Goal: Find specific page/section: Find specific page/section

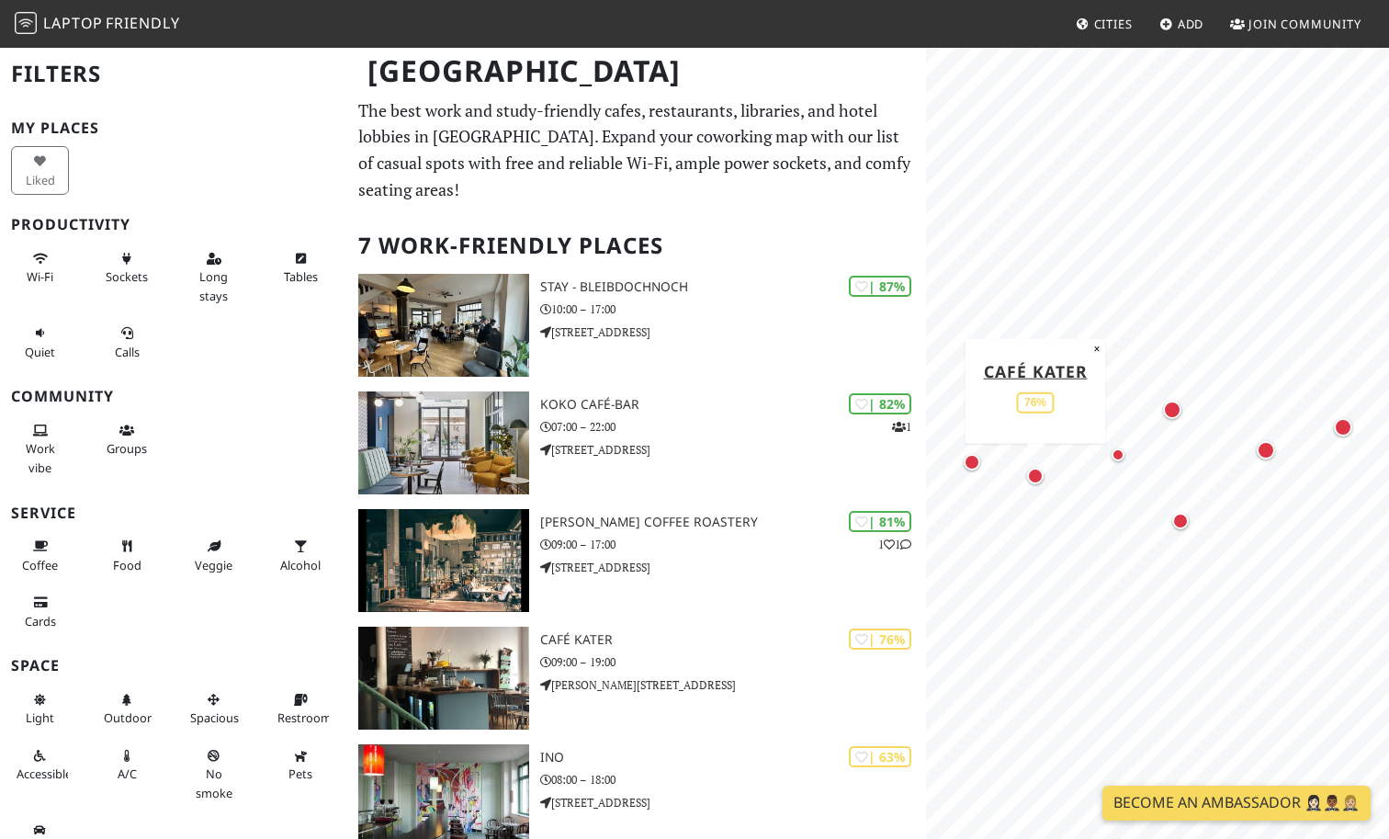
click at [1247, 810] on link "Become an Ambassador 🤵🏻‍♀️🤵🏾‍♂️🤵🏼‍♀️" at bounding box center [1237, 803] width 268 height 35
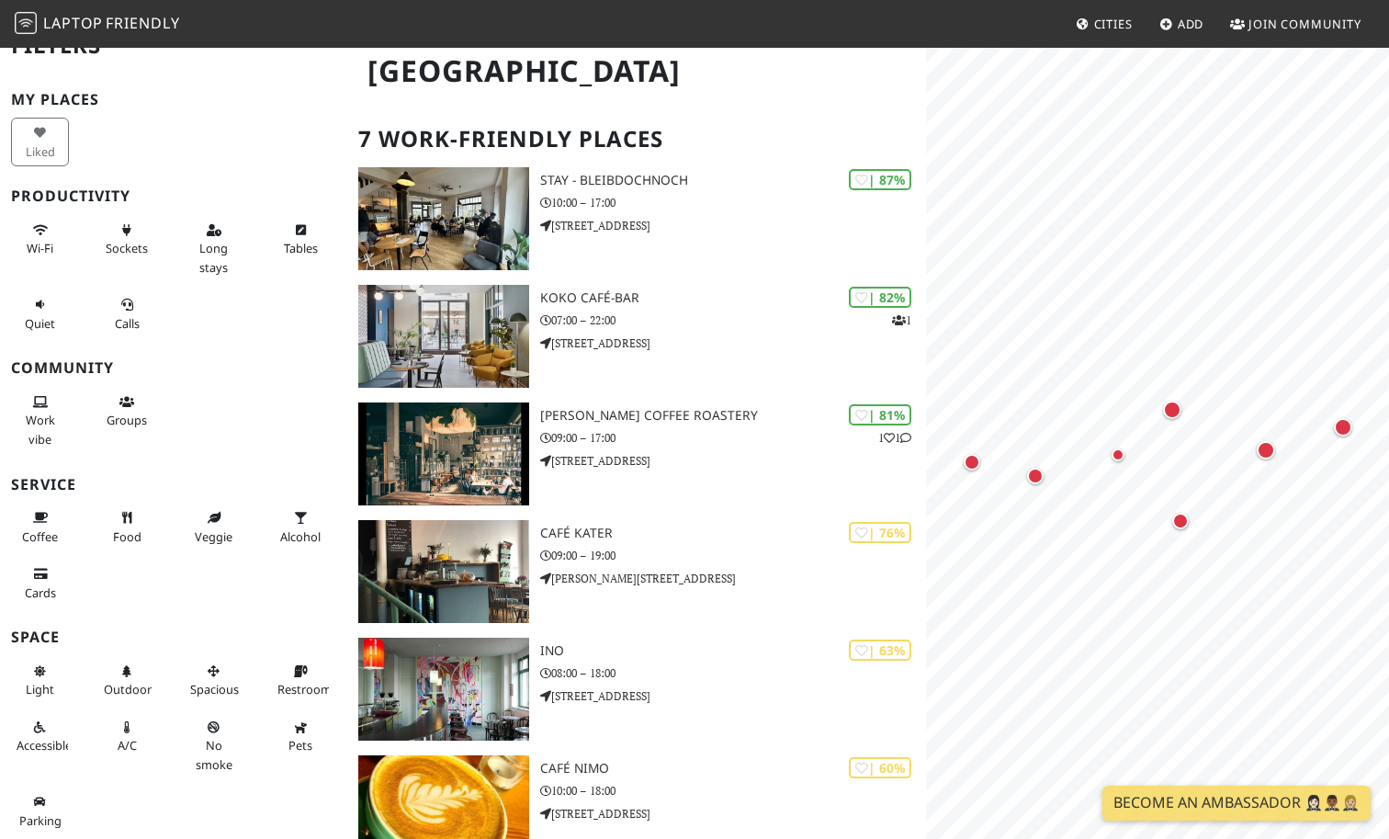
scroll to position [22, 0]
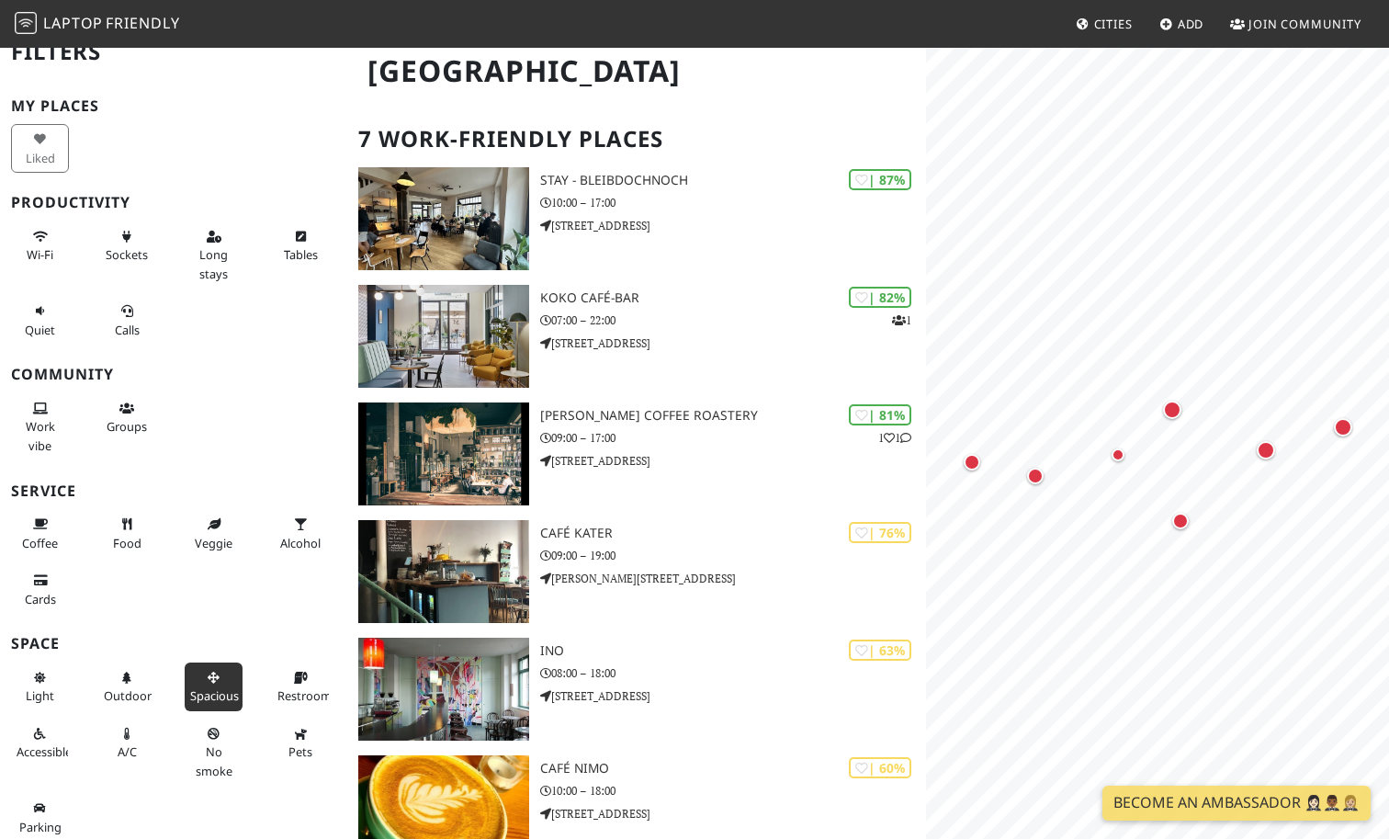
click at [236, 675] on button "Spacious" at bounding box center [214, 687] width 58 height 49
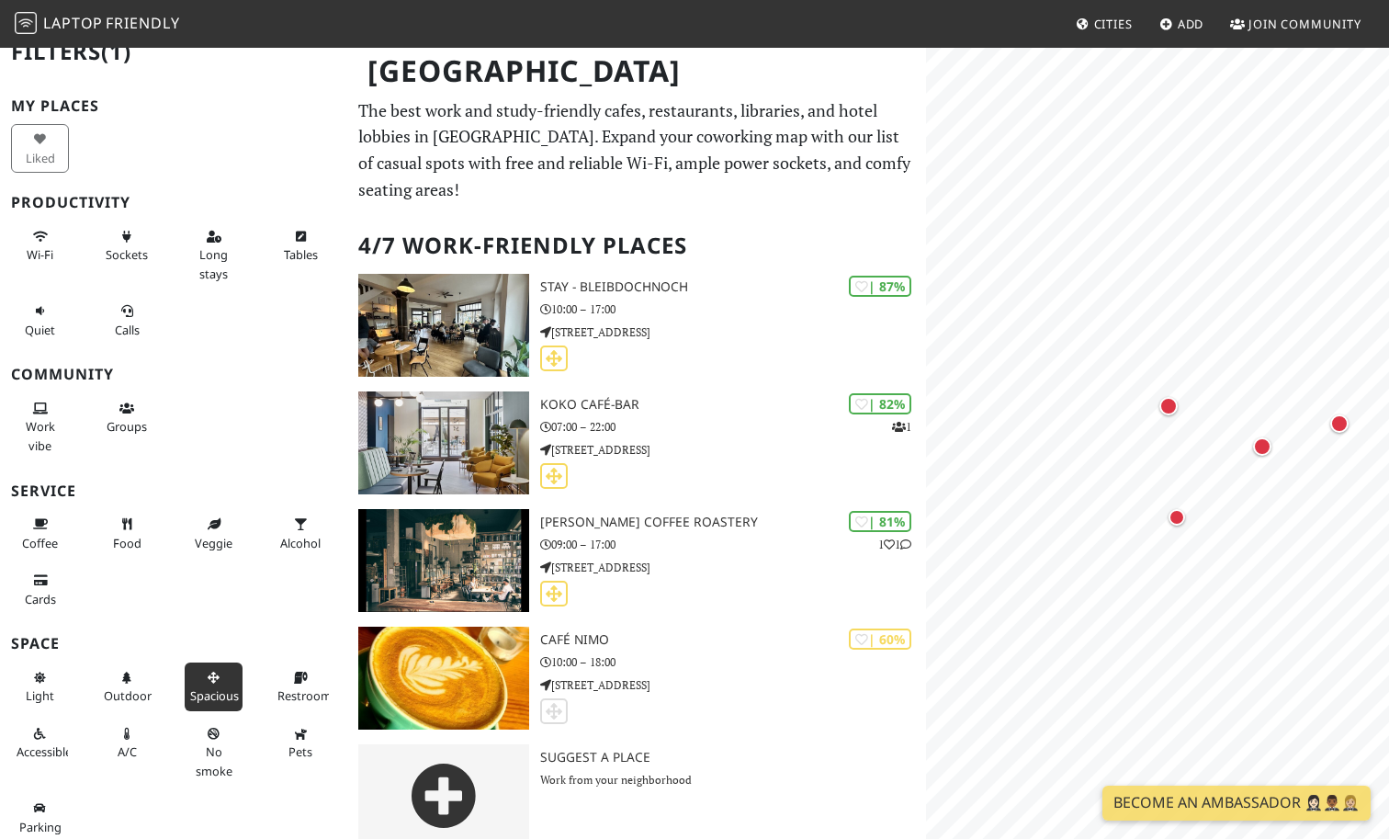
click at [236, 675] on button "Spacious" at bounding box center [214, 687] width 58 height 49
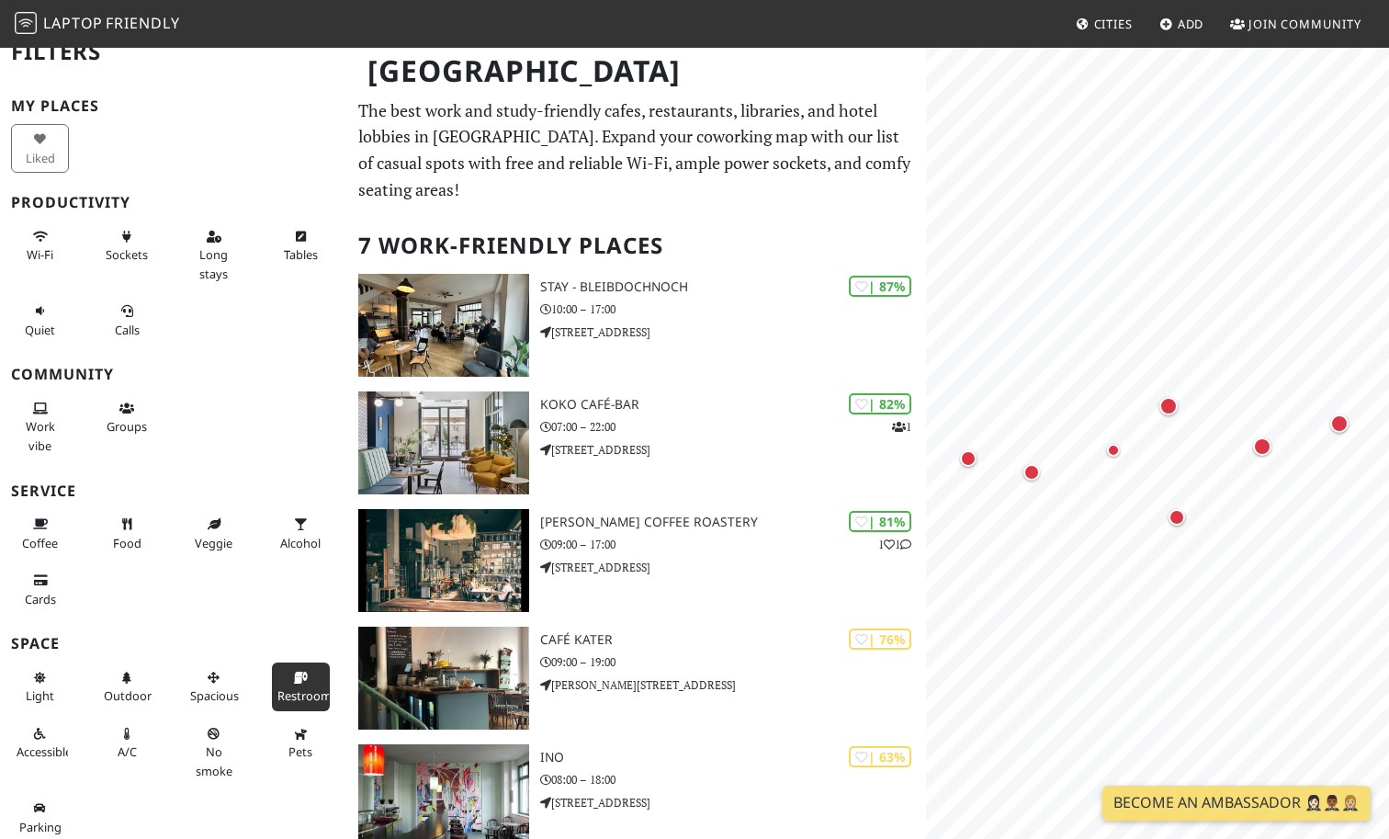
click at [289, 680] on button "Restroom" at bounding box center [301, 687] width 58 height 49
click at [211, 743] on span "No smoke" at bounding box center [214, 760] width 37 height 35
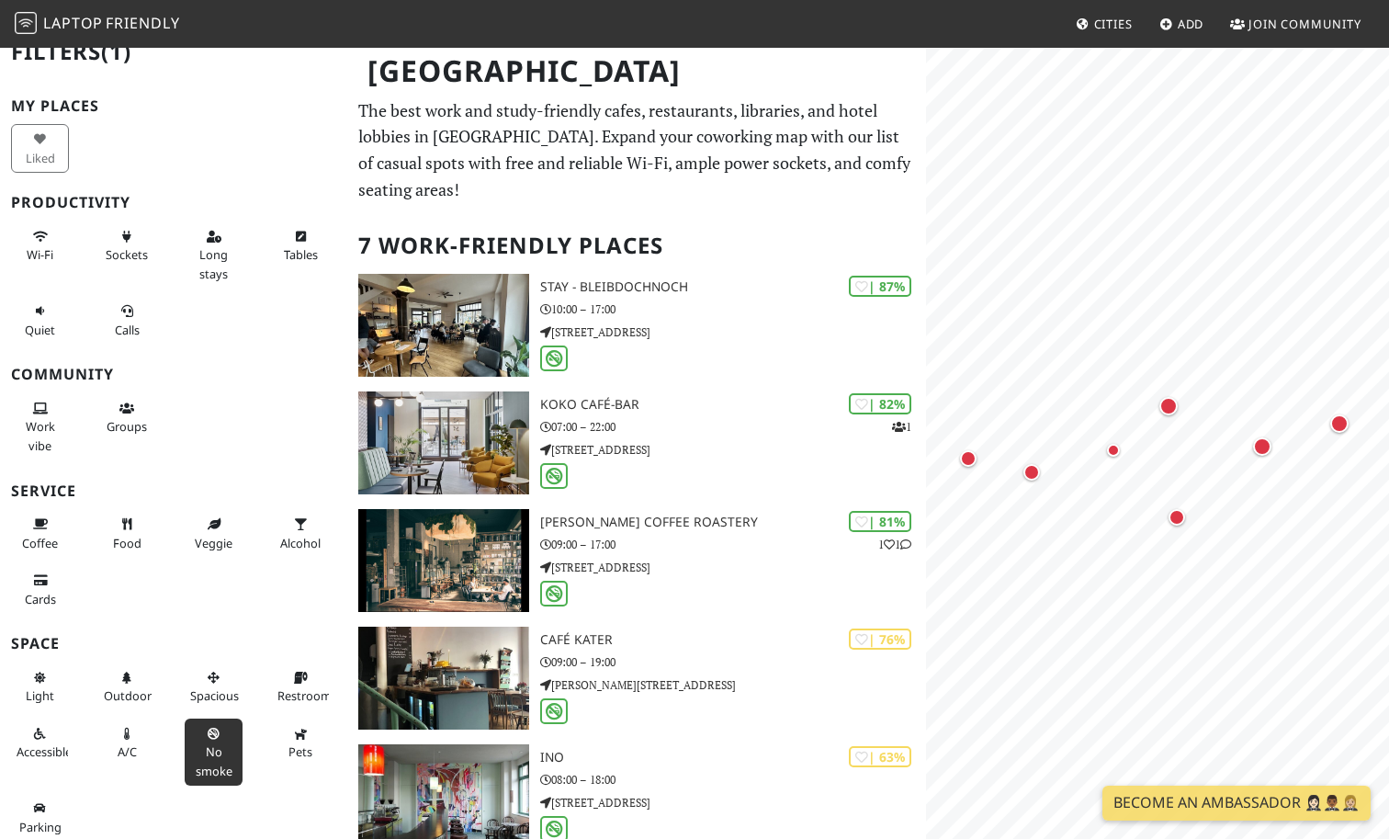
click at [211, 743] on span "No smoke" at bounding box center [214, 760] width 37 height 35
click at [146, 734] on button "A/C" at bounding box center [127, 743] width 58 height 49
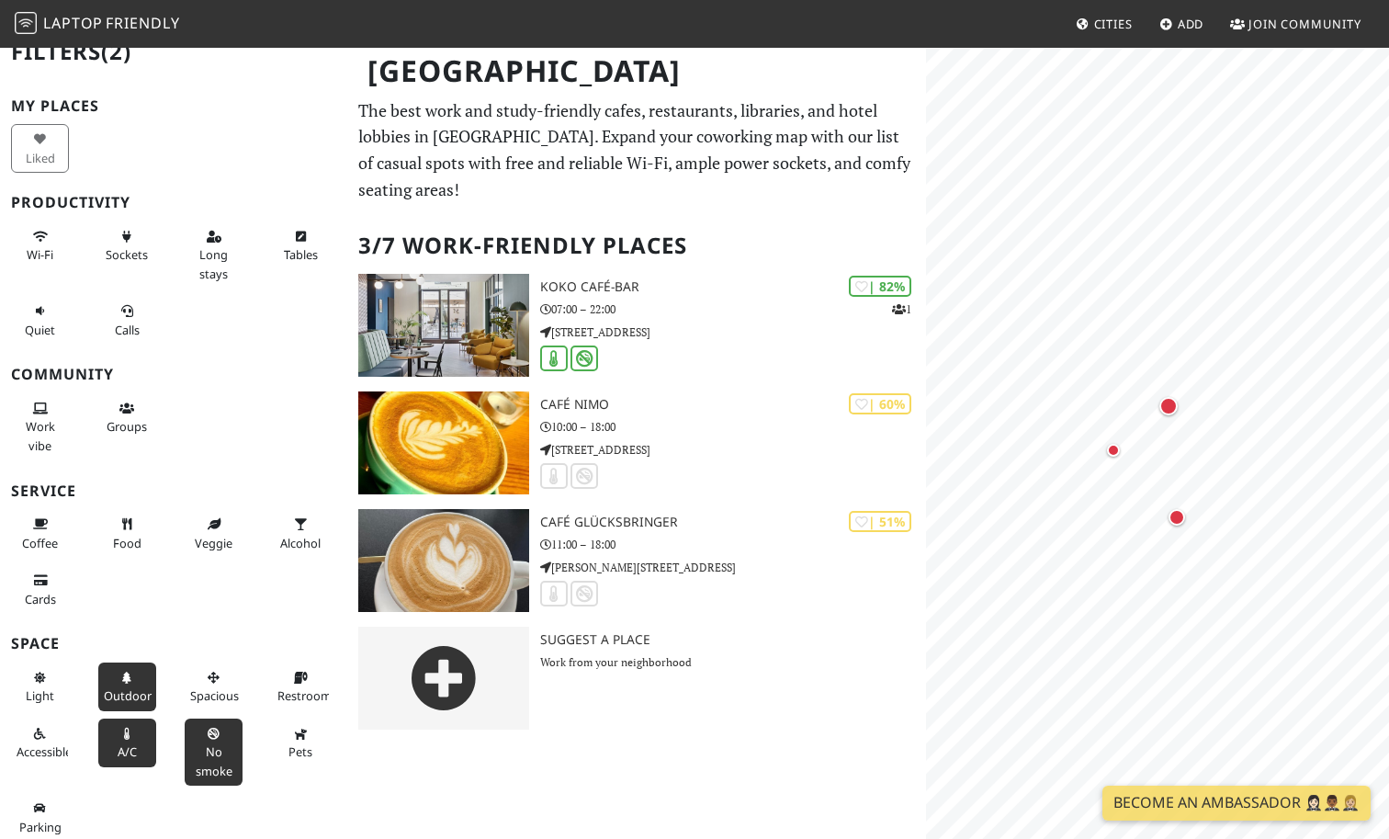
click at [127, 686] on button "Outdoor" at bounding box center [127, 687] width 58 height 49
